Goal: Task Accomplishment & Management: Manage account settings

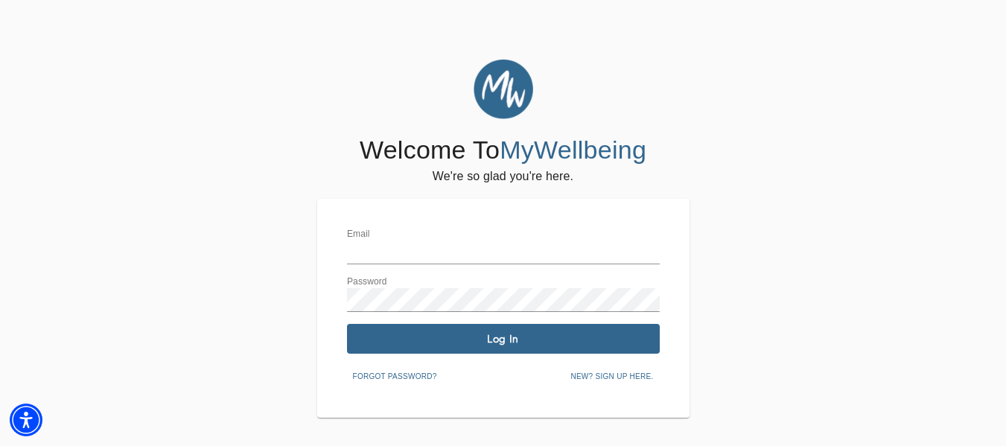
type input "[EMAIL_ADDRESS][DOMAIN_NAME]"
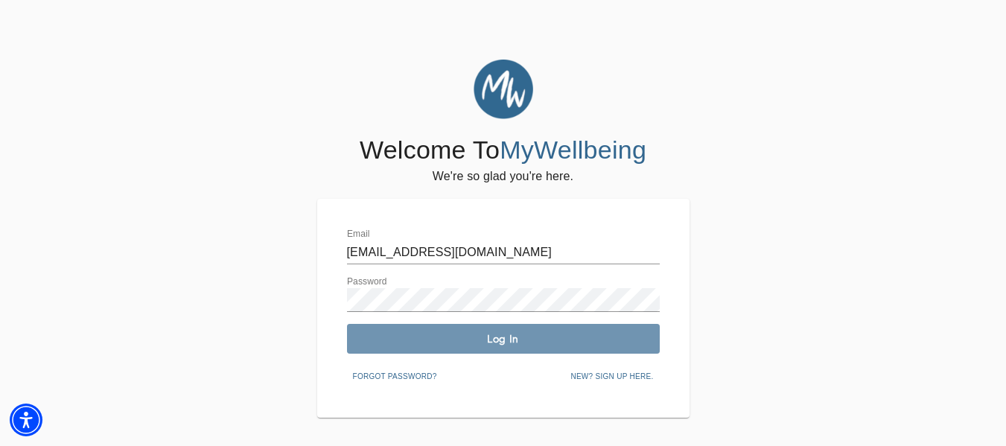
click at [517, 335] on span "Log In" at bounding box center [503, 339] width 301 height 14
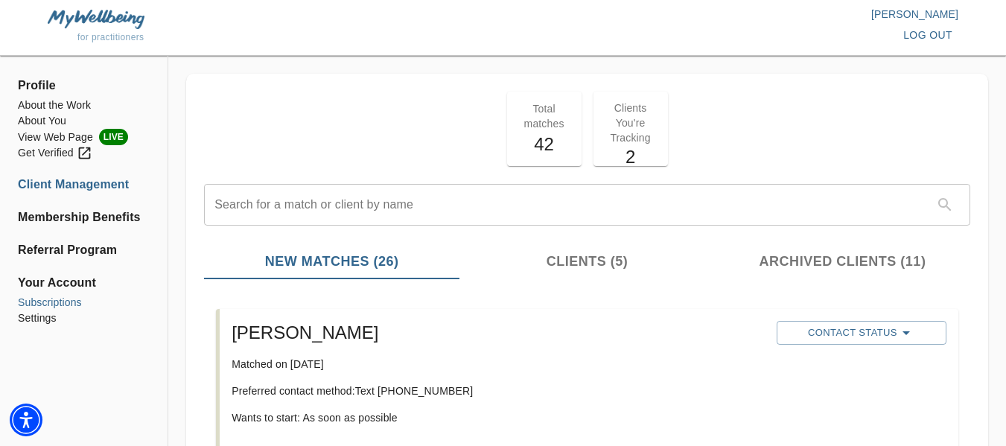
click at [67, 302] on li "Subscriptions" at bounding box center [84, 303] width 132 height 16
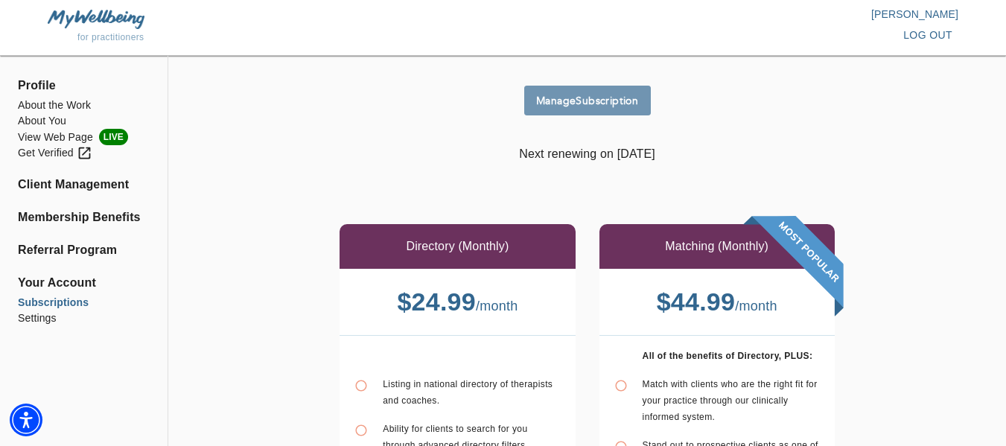
click at [593, 106] on span "Manage Subscription" at bounding box center [587, 101] width 115 height 14
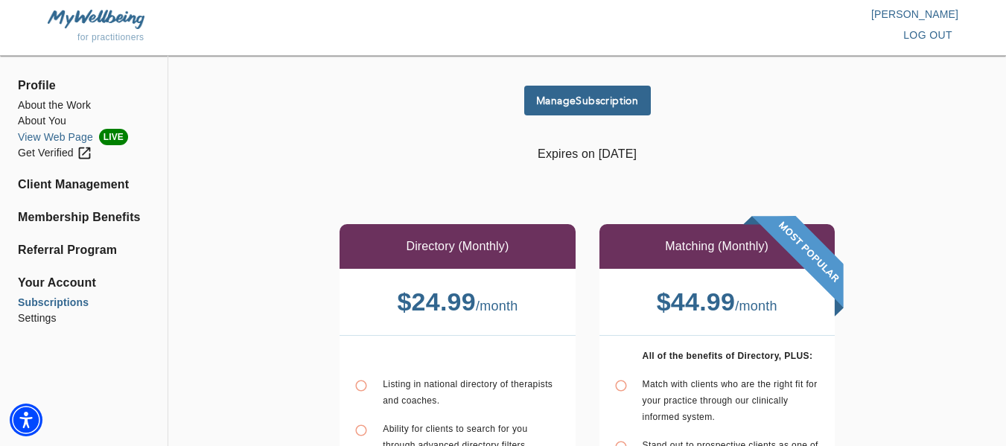
click at [44, 133] on li "View Web Page LIVE" at bounding box center [84, 137] width 132 height 16
